Goal: Find specific page/section: Find specific page/section

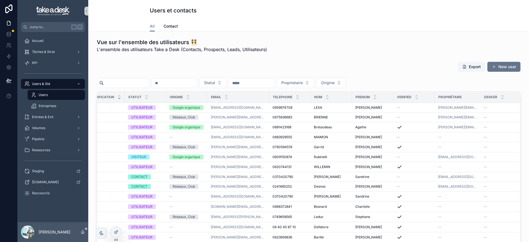
scroll to position [0, 110]
